Goal: Information Seeking & Learning: Find specific page/section

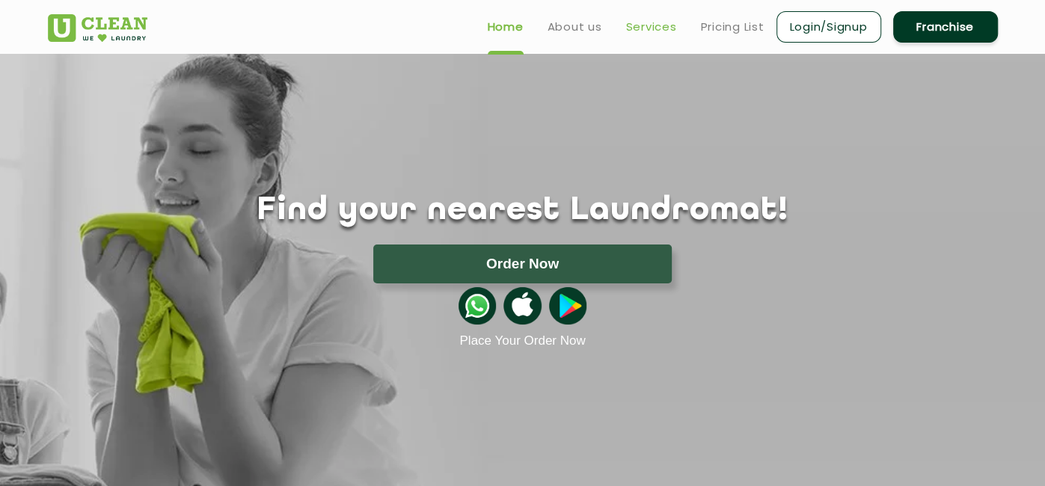
click at [635, 31] on link "Services" at bounding box center [651, 27] width 51 height 18
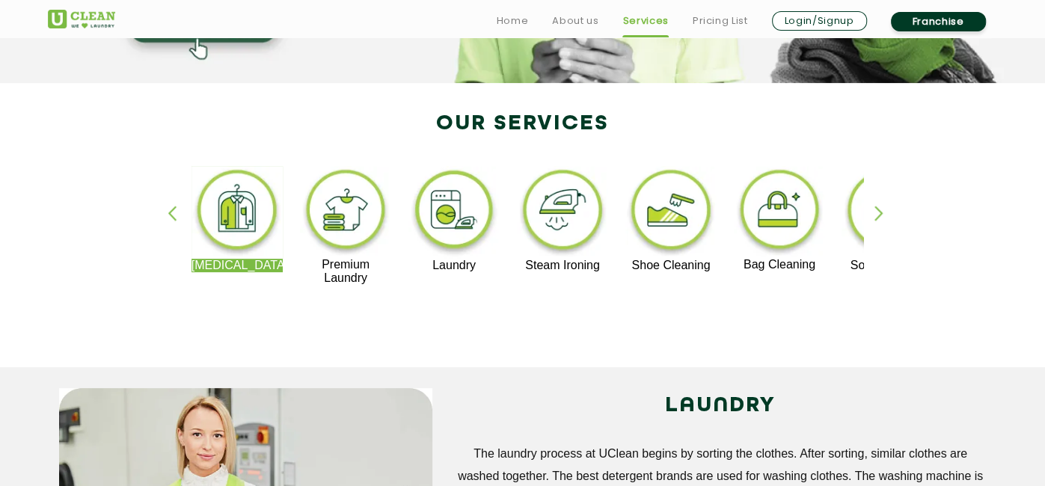
scroll to position [275, 0]
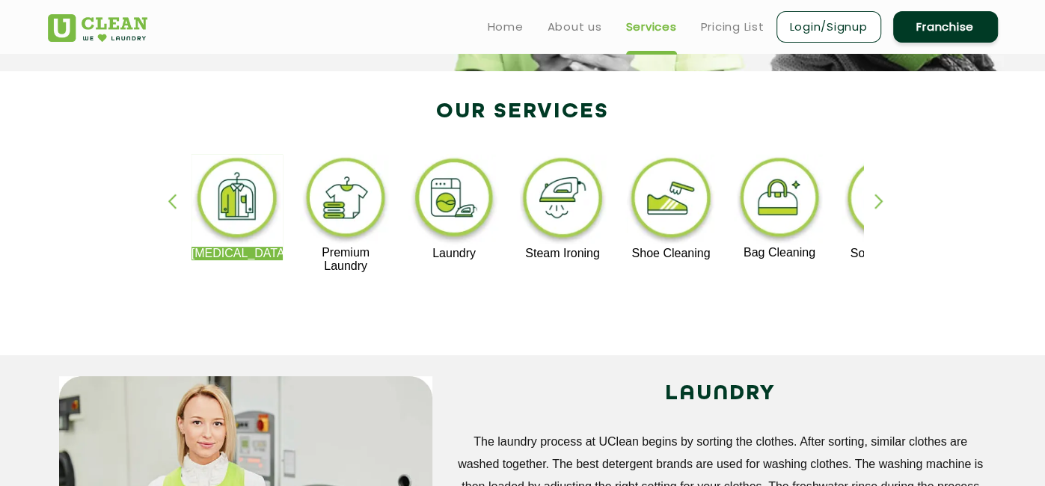
click at [244, 191] on img at bounding box center [238, 200] width 92 height 93
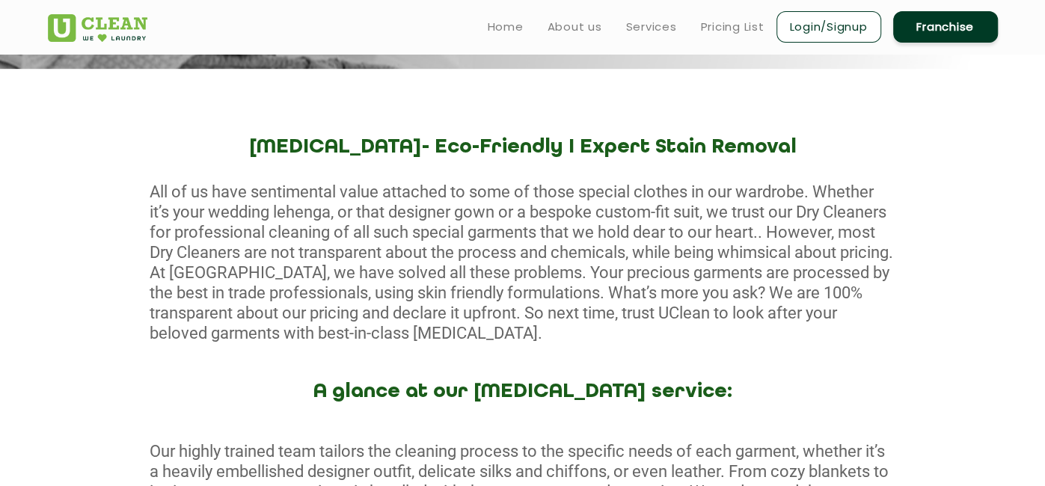
scroll to position [512, 0]
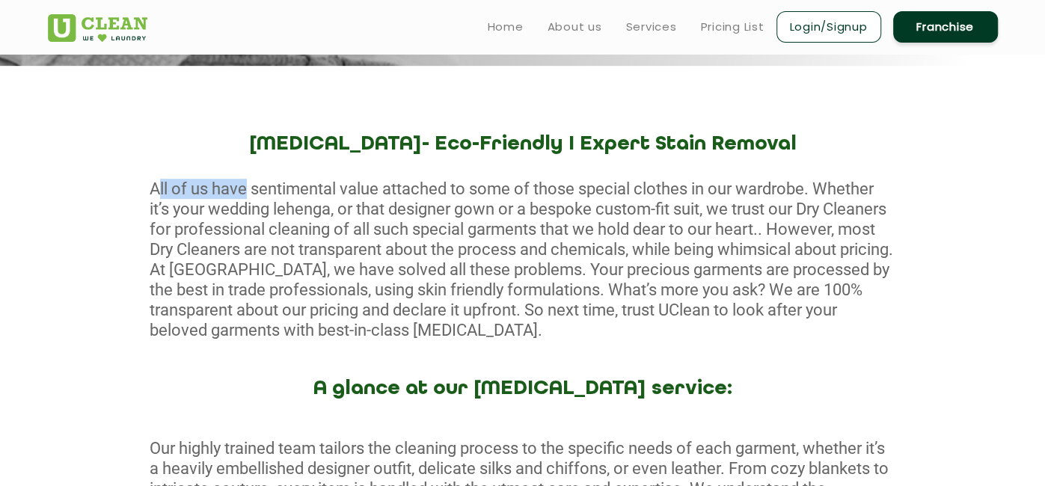
drag, startPoint x: 147, startPoint y: 185, endPoint x: 244, endPoint y: 196, distance: 97.2
click at [240, 196] on div "All of us have sentimental value attached to some of those special clothes in o…" at bounding box center [522, 260] width 1045 height 162
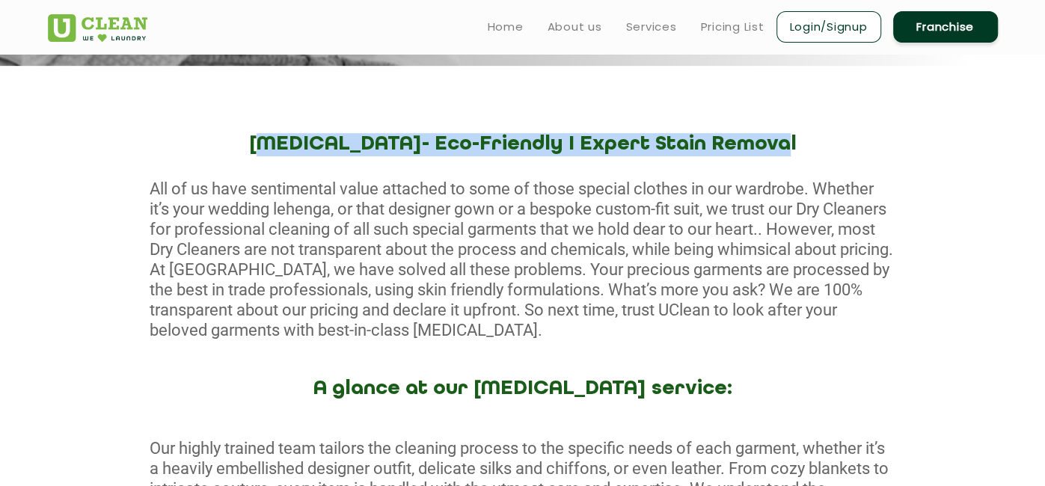
drag, startPoint x: 299, startPoint y: 147, endPoint x: 754, endPoint y: 153, distance: 455.8
click at [754, 153] on h2 "[MEDICAL_DATA]- Eco-Friendly I Expert Stain Removal" at bounding box center [522, 144] width 1045 height 23
copy h2 "[MEDICAL_DATA]- Eco-Friendly I Expert Stain Removal"
click at [742, 23] on link "Pricing List" at bounding box center [733, 27] width 64 height 18
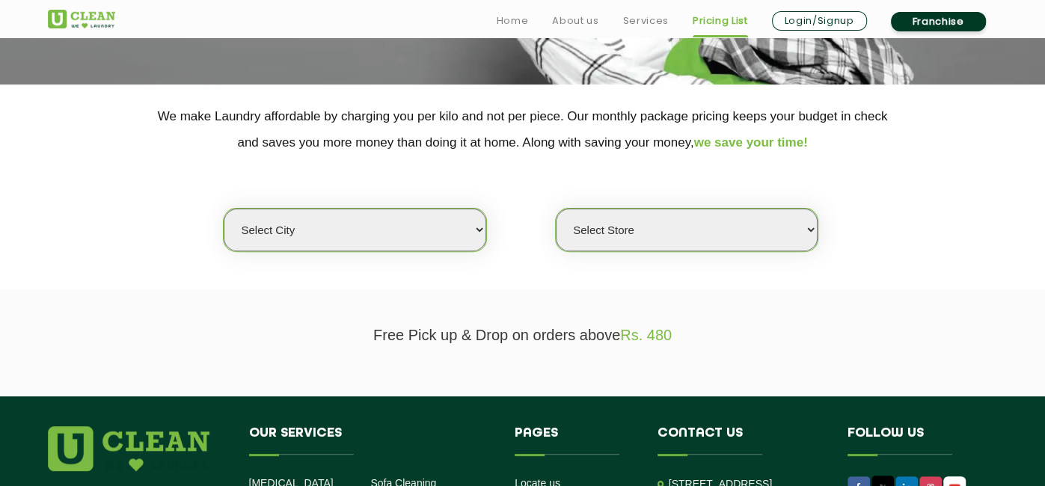
scroll to position [262, 0]
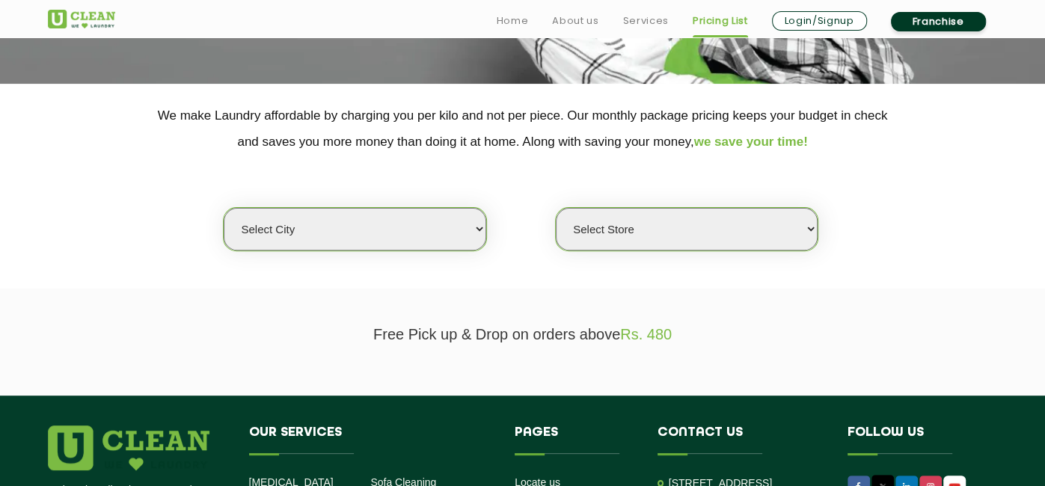
click at [477, 232] on select "Select city [GEOGRAPHIC_DATA] [GEOGRAPHIC_DATA] [GEOGRAPHIC_DATA] [GEOGRAPHIC_D…" at bounding box center [355, 229] width 262 height 43
click at [692, 234] on select "Select Store" at bounding box center [687, 229] width 262 height 43
click at [471, 232] on select "Select city [GEOGRAPHIC_DATA] [GEOGRAPHIC_DATA] [GEOGRAPHIC_DATA] [GEOGRAPHIC_D…" at bounding box center [355, 229] width 262 height 43
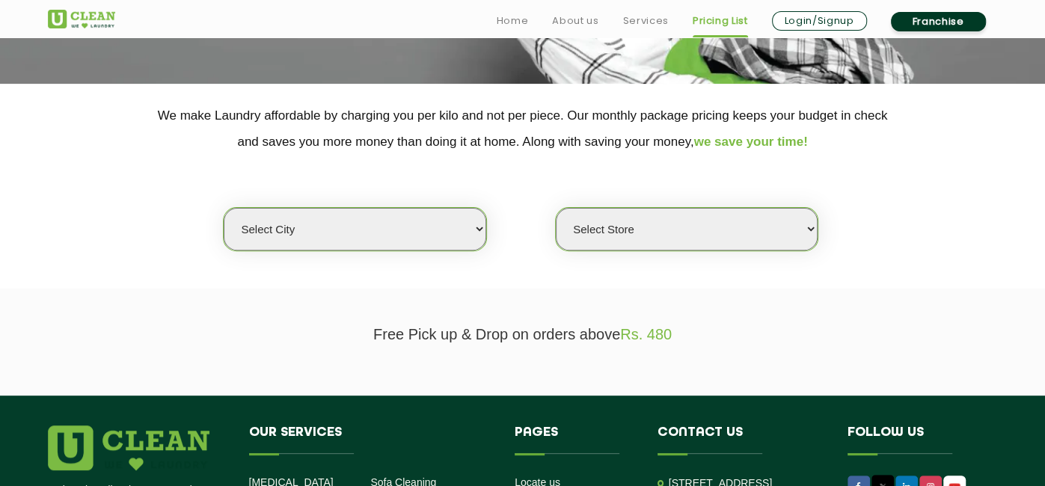
select select "75"
click at [224, 208] on select "Select city [GEOGRAPHIC_DATA] [GEOGRAPHIC_DATA] [GEOGRAPHIC_DATA] [GEOGRAPHIC_D…" at bounding box center [355, 229] width 262 height 43
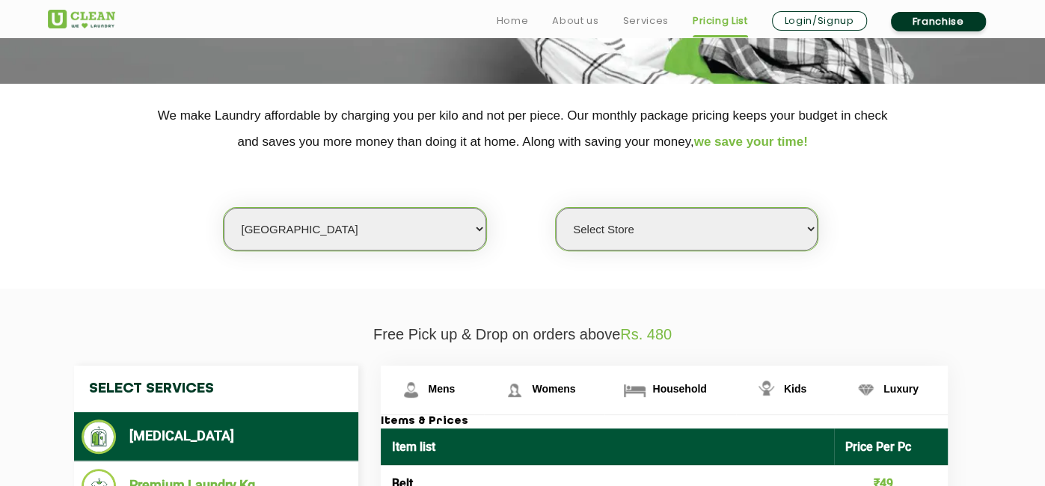
click at [652, 230] on select "Select Store [GEOGRAPHIC_DATA] (UC237) [GEOGRAPHIC_DATA]" at bounding box center [687, 229] width 262 height 43
click at [556, 208] on select "Select Store [GEOGRAPHIC_DATA] (UC237) [GEOGRAPHIC_DATA]" at bounding box center [687, 229] width 262 height 43
click at [652, 233] on select "Select Store [GEOGRAPHIC_DATA] (UC237) [GEOGRAPHIC_DATA]" at bounding box center [687, 229] width 262 height 43
select select "236"
click at [556, 208] on select "Select Store [GEOGRAPHIC_DATA] (UC237) [GEOGRAPHIC_DATA]" at bounding box center [687, 229] width 262 height 43
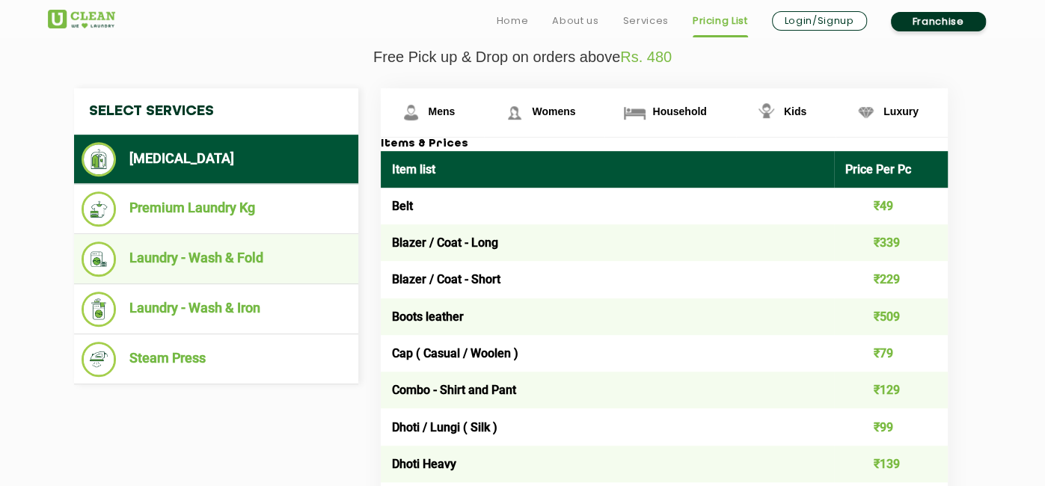
scroll to position [540, 0]
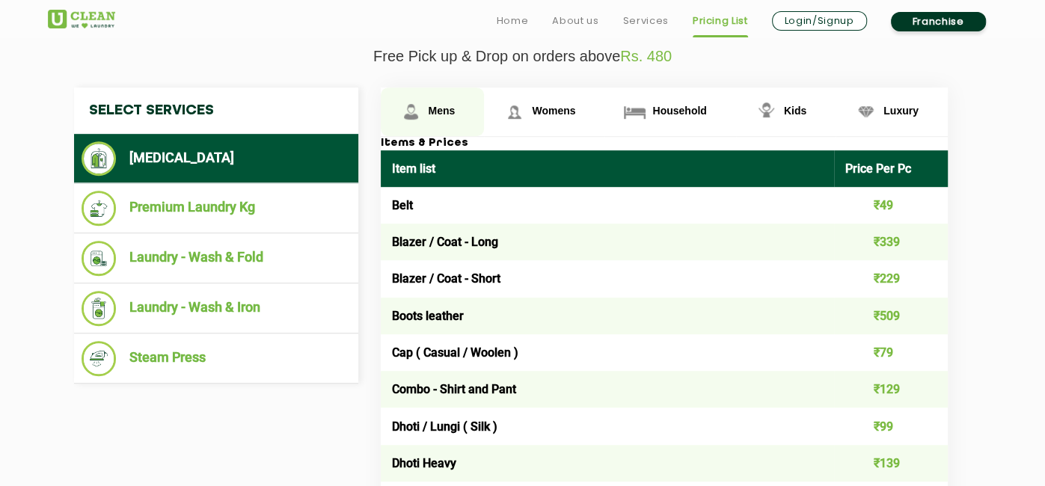
click at [436, 109] on span "Mens" at bounding box center [442, 111] width 27 height 12
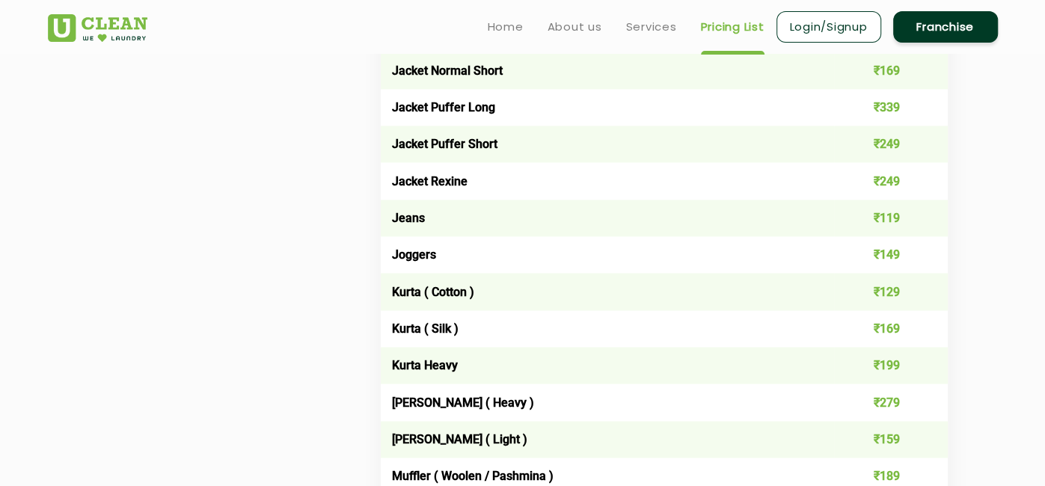
scroll to position [1384, 0]
